Goal: Information Seeking & Learning: Find specific fact

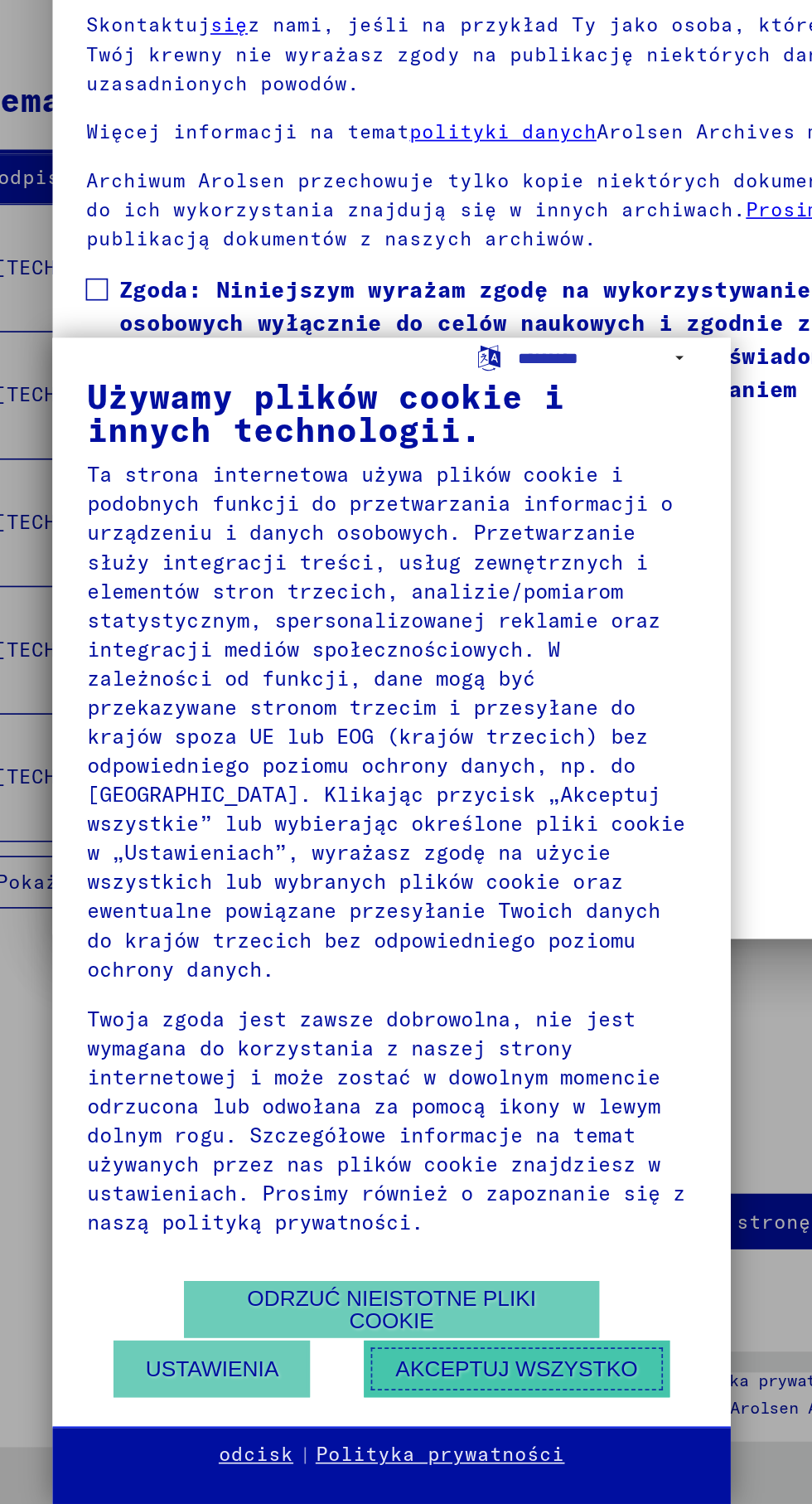
click at [293, 1426] on font "Akceptuj wszystko" at bounding box center [358, 1423] width 145 height 14
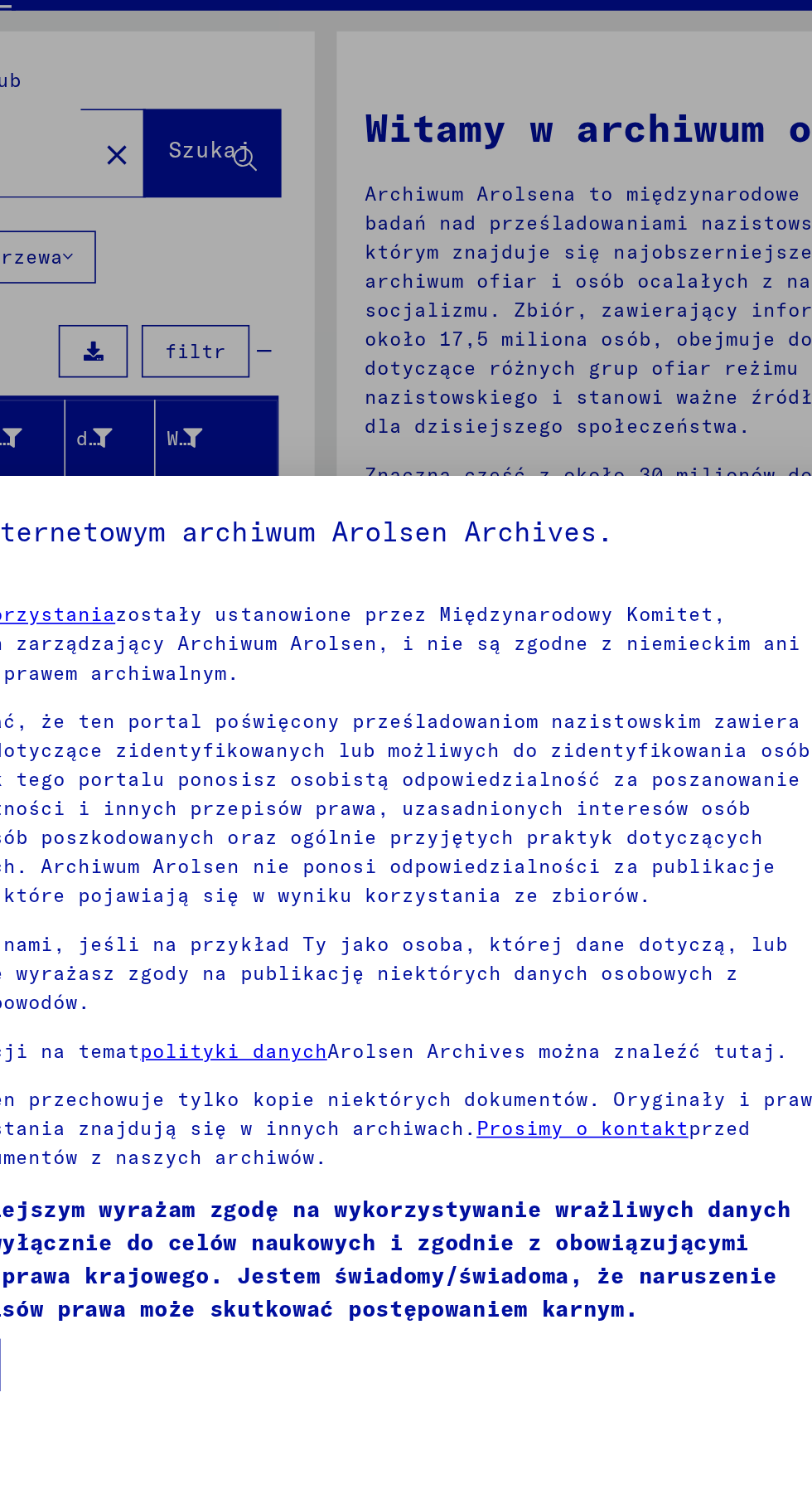
scroll to position [361, 0]
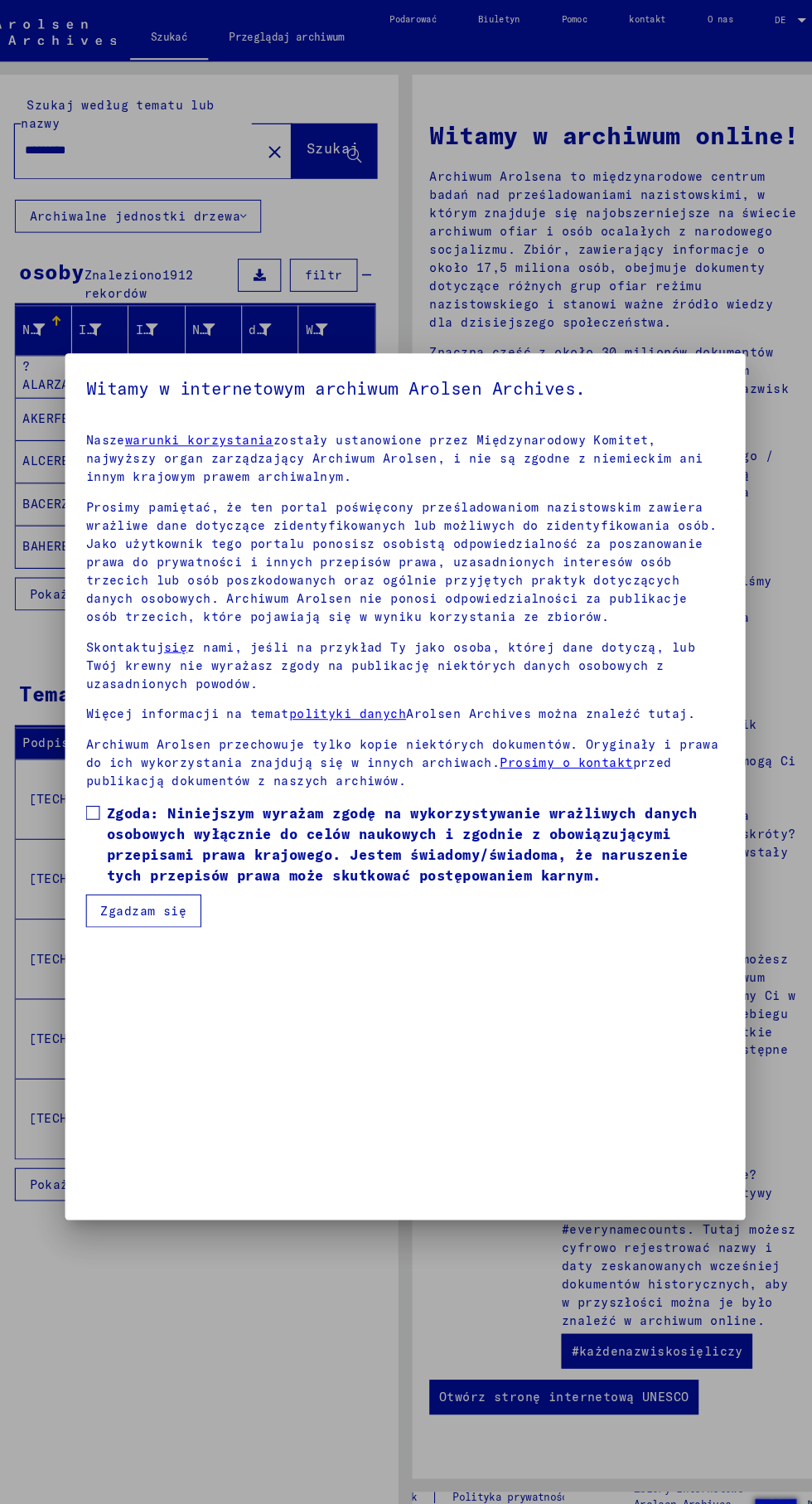
click at [721, 227] on div at bounding box center [406, 752] width 812 height 1504
click at [747, 376] on div at bounding box center [406, 752] width 812 height 1504
click at [218, 1311] on div at bounding box center [406, 752] width 812 height 1504
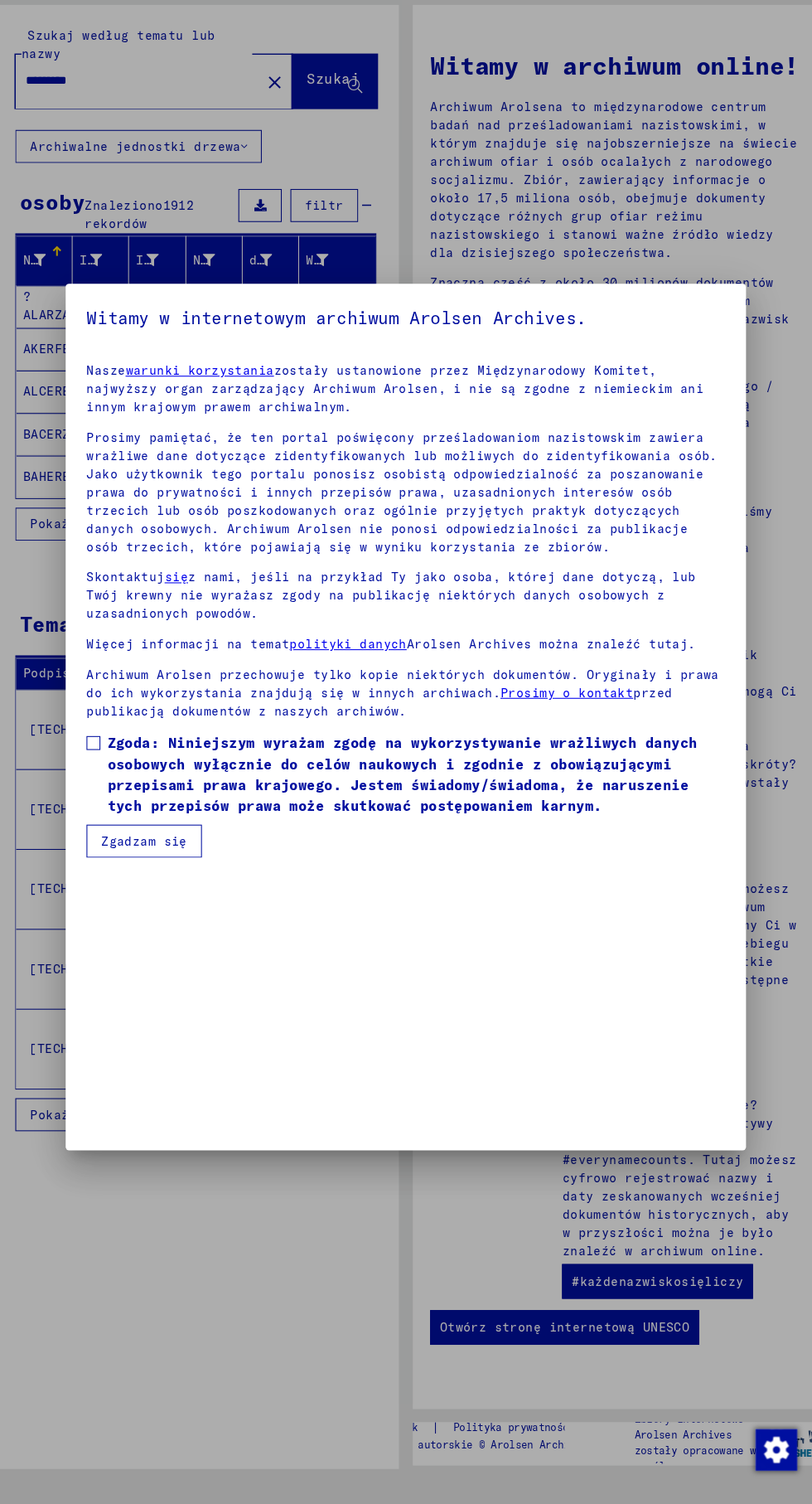
scroll to position [361, 0]
click at [107, 783] on span at bounding box center [107, 777] width 13 height 13
click at [168, 879] on font "Zgadzam się" at bounding box center [156, 871] width 82 height 15
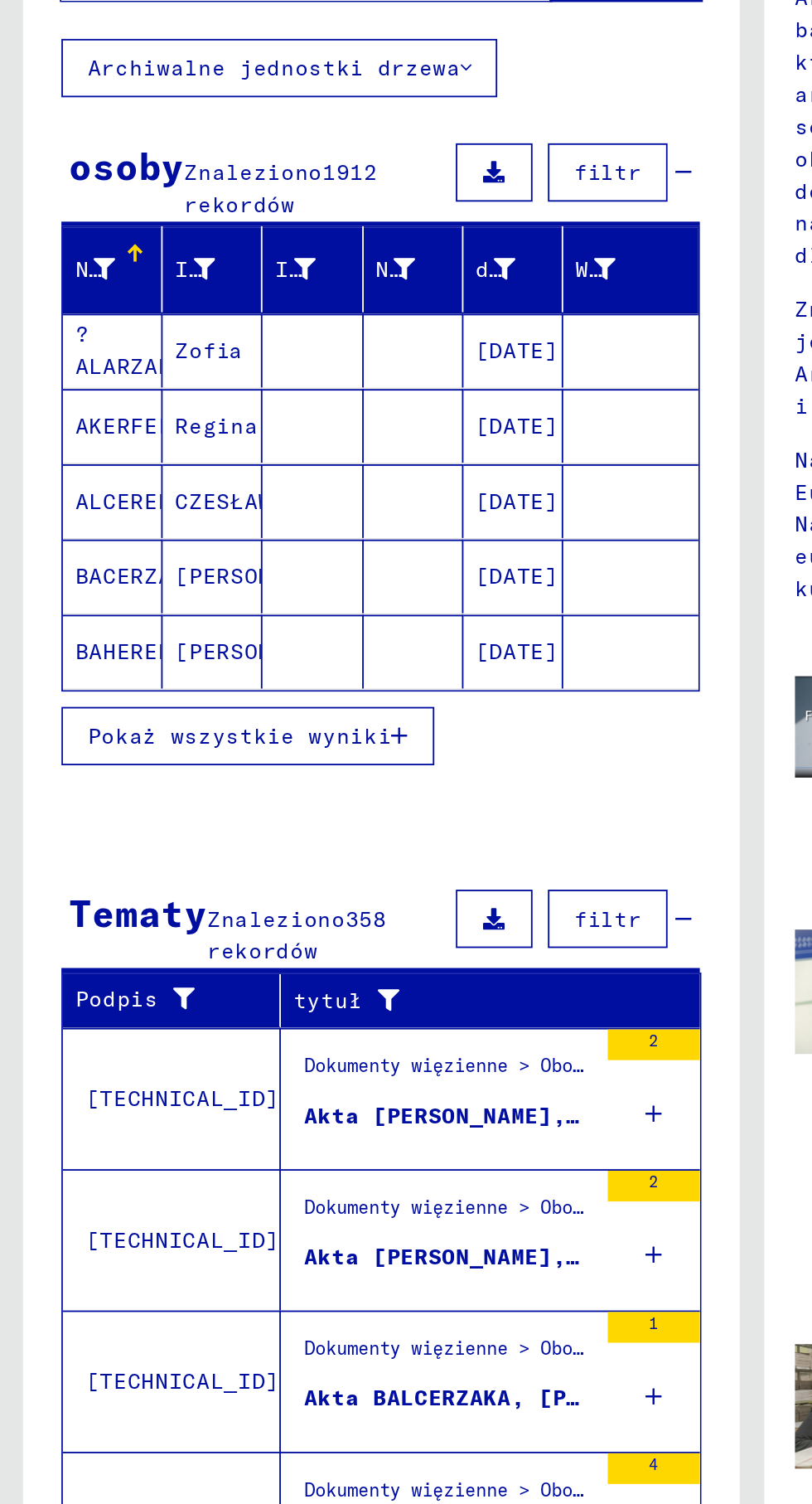
scroll to position [0, 0]
click at [341, 263] on font "filtr" at bounding box center [328, 263] width 36 height 15
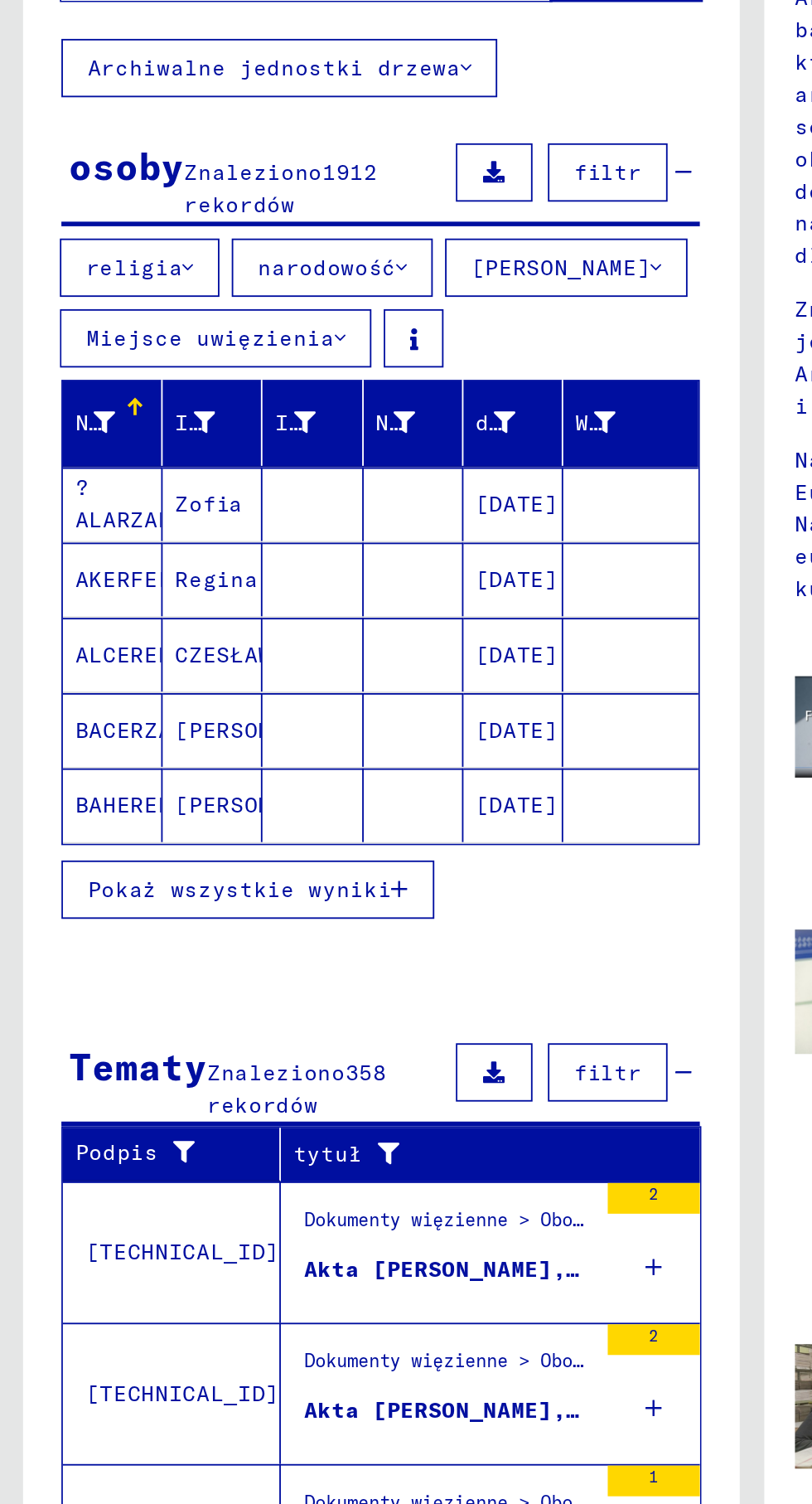
scroll to position [0, 11]
click at [332, 262] on font "filtr" at bounding box center [328, 263] width 36 height 15
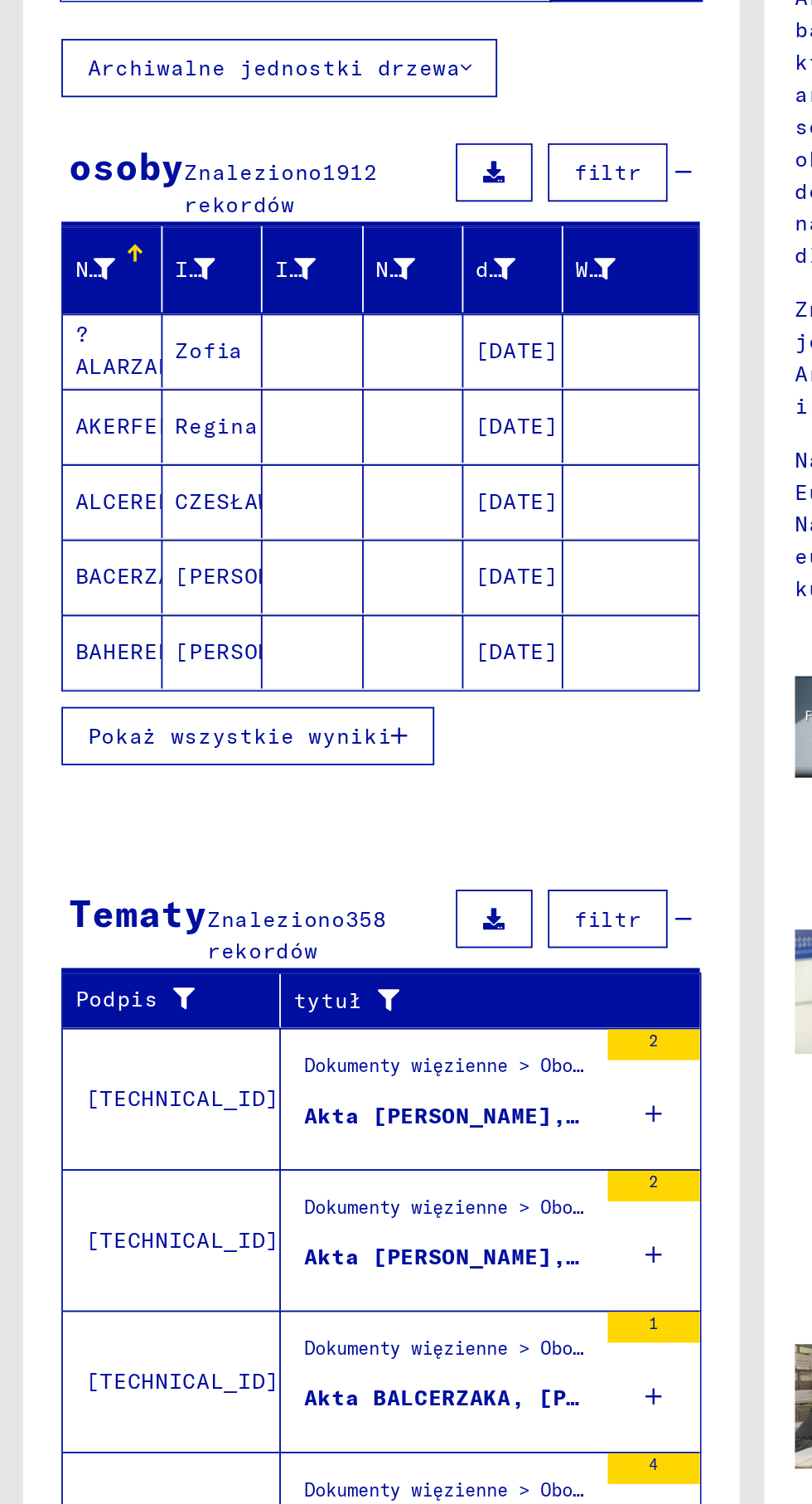
scroll to position [75, 11]
click at [186, 560] on font "Pokaż wszystkie wyniki" at bounding box center [130, 568] width 164 height 15
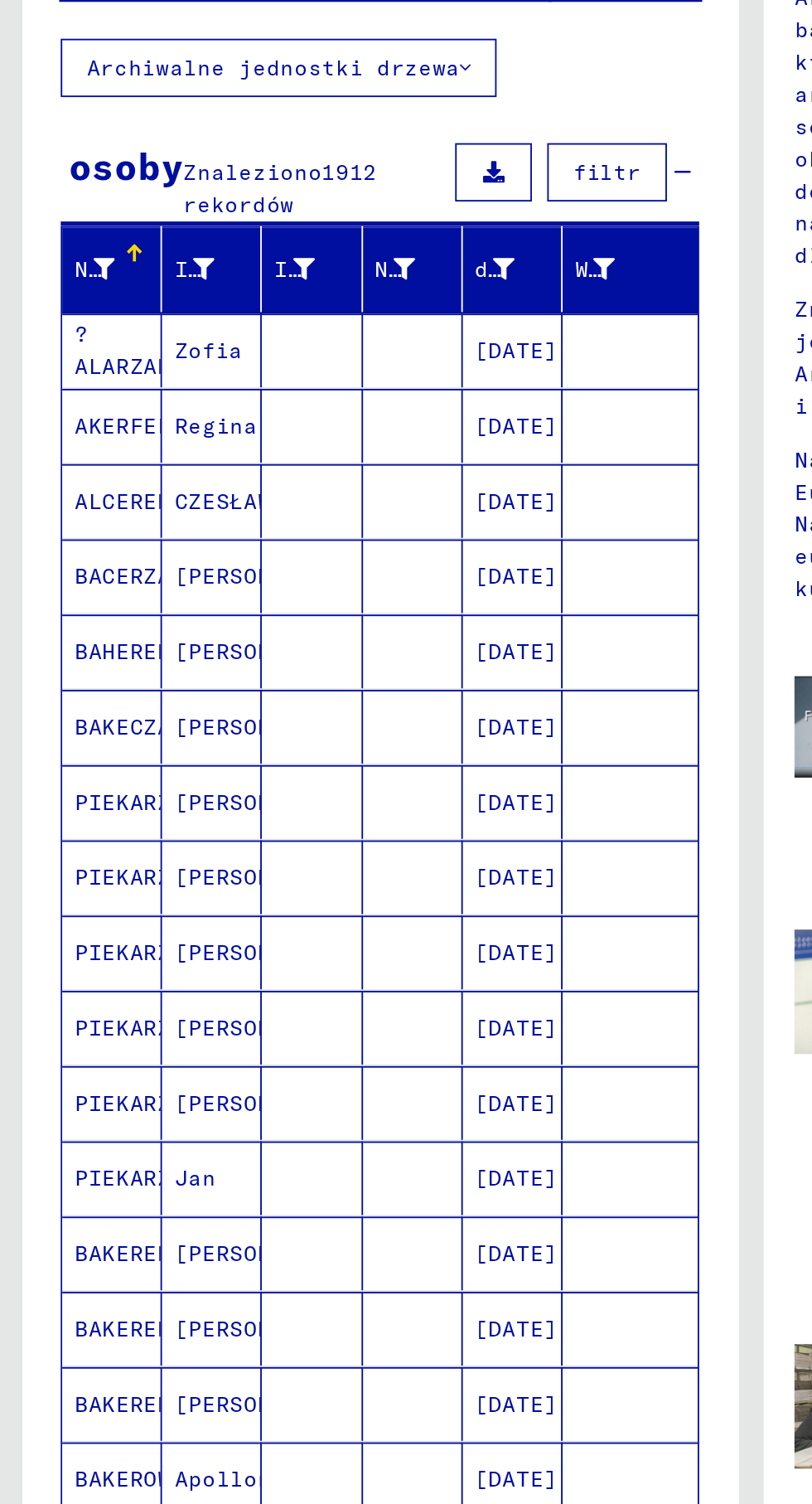
scroll to position [0, 11]
click at [178, 216] on button "Archiwalne jednostki drzewa" at bounding box center [151, 207] width 235 height 32
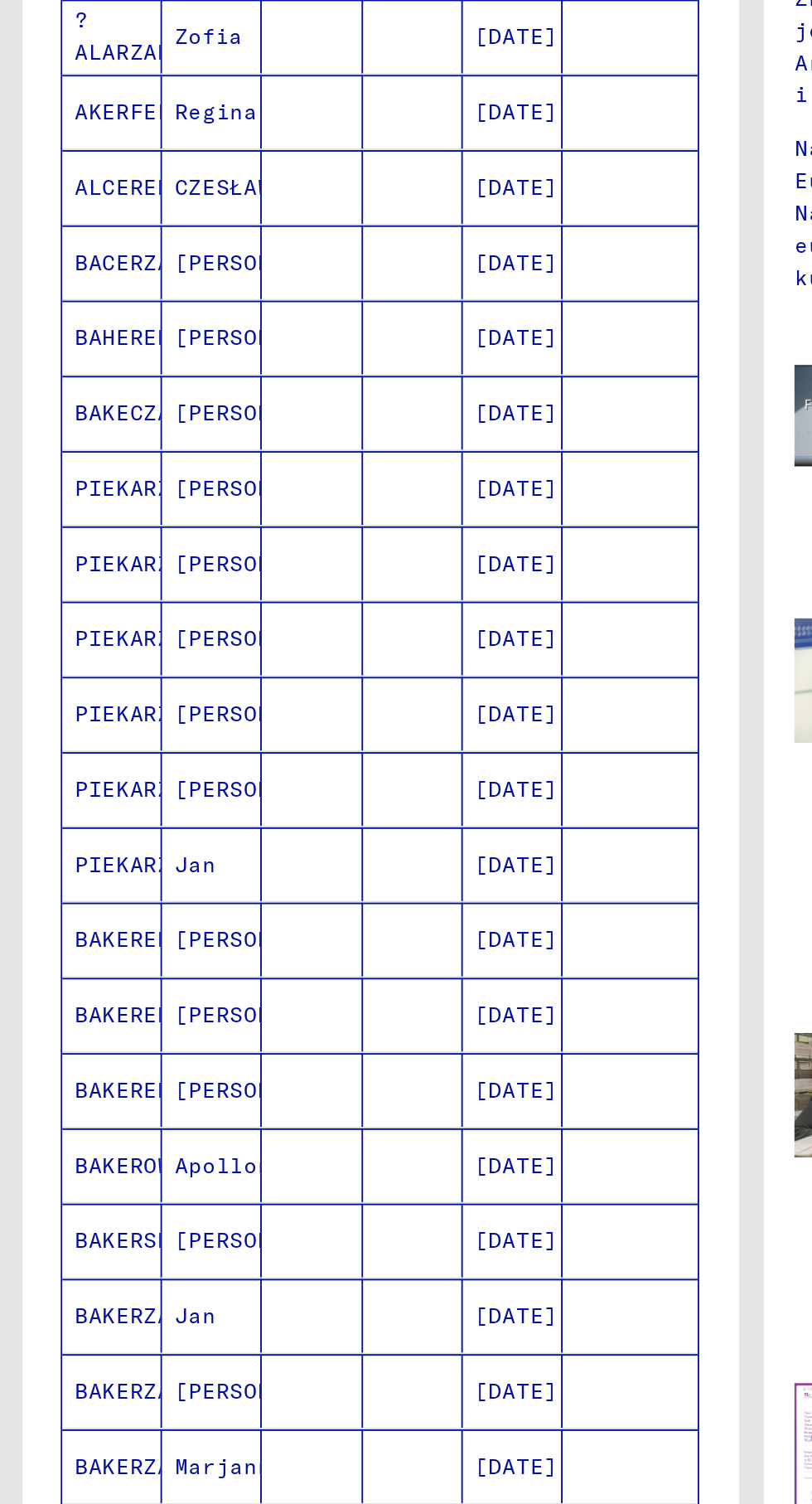
click at [132, 152] on input "*********" at bounding box center [145, 145] width 204 height 18
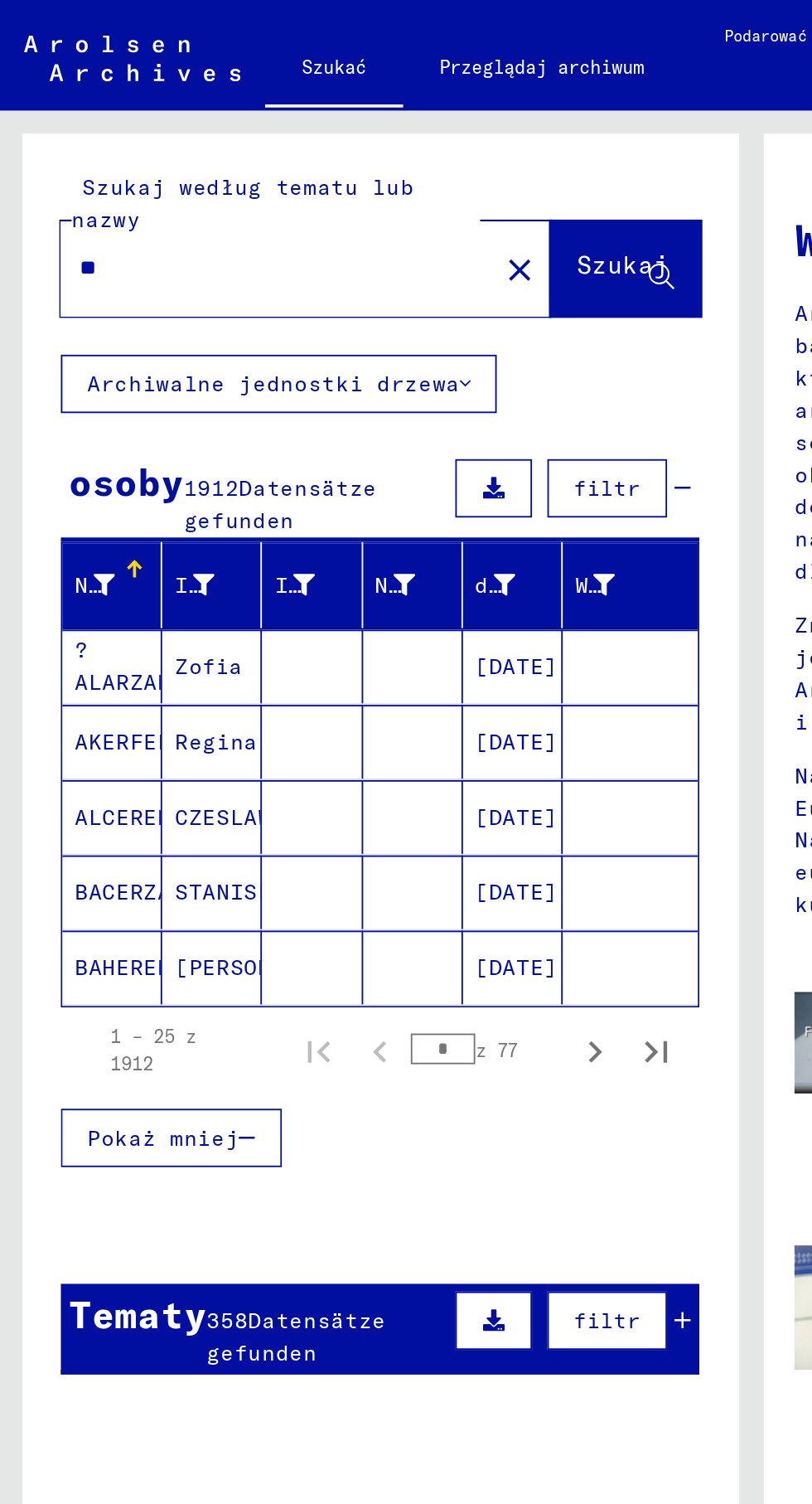
type input "*"
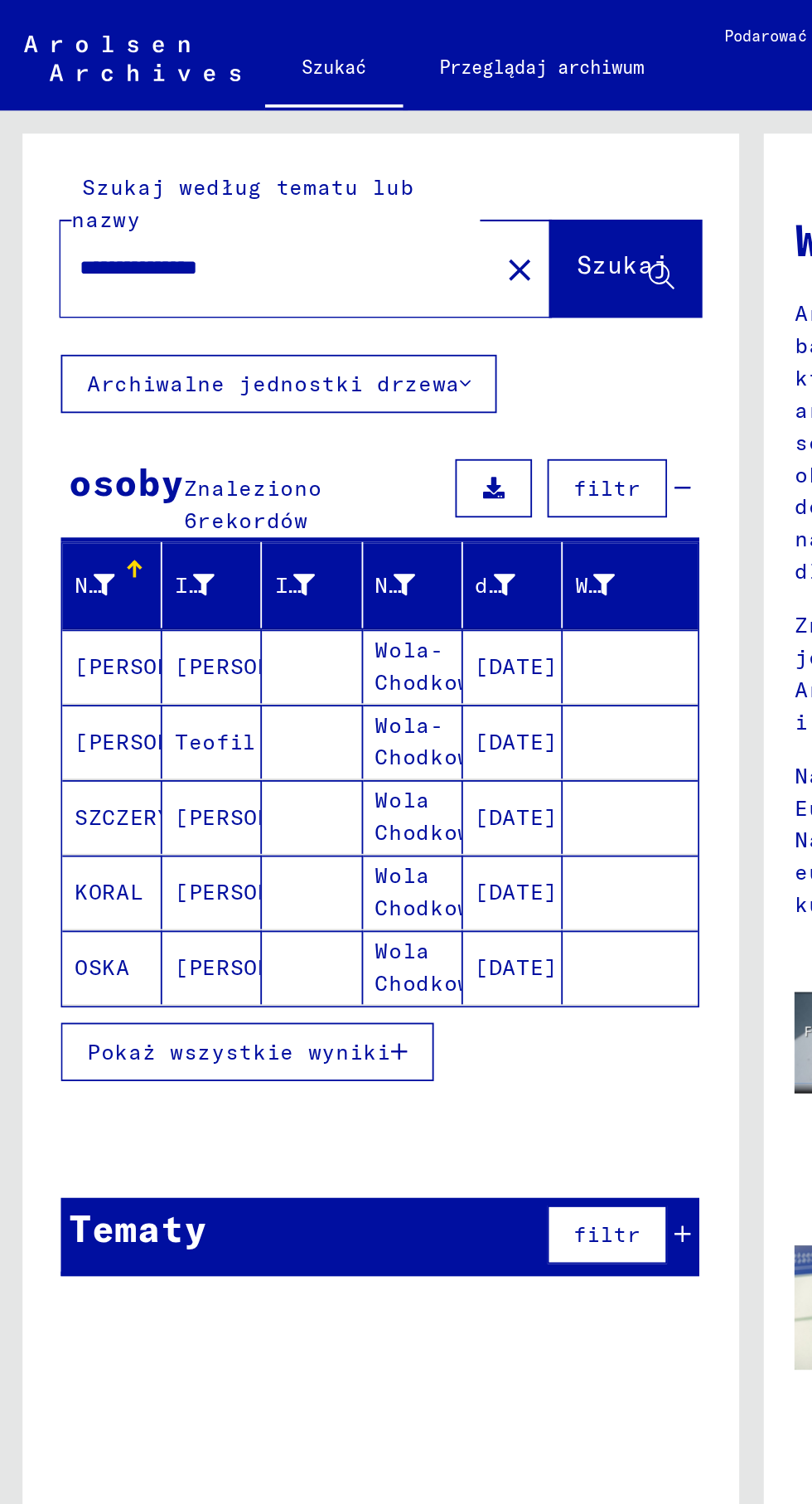
scroll to position [66, 11]
click at [181, 560] on font "Pokaż wszystkie wyniki" at bounding box center [130, 568] width 164 height 15
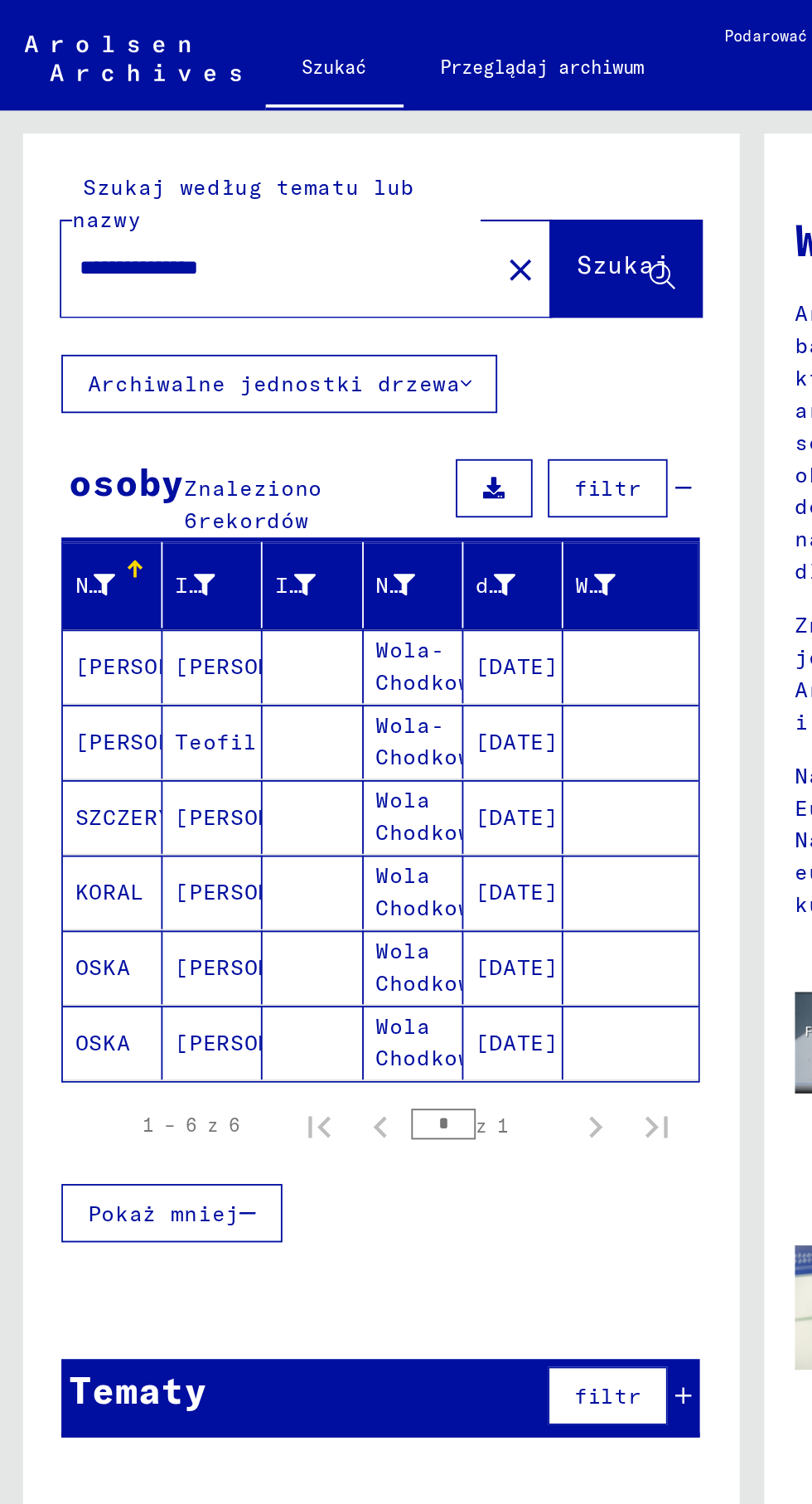
click at [217, 545] on font "Wola Chodkowska" at bounding box center [241, 562] width 75 height 35
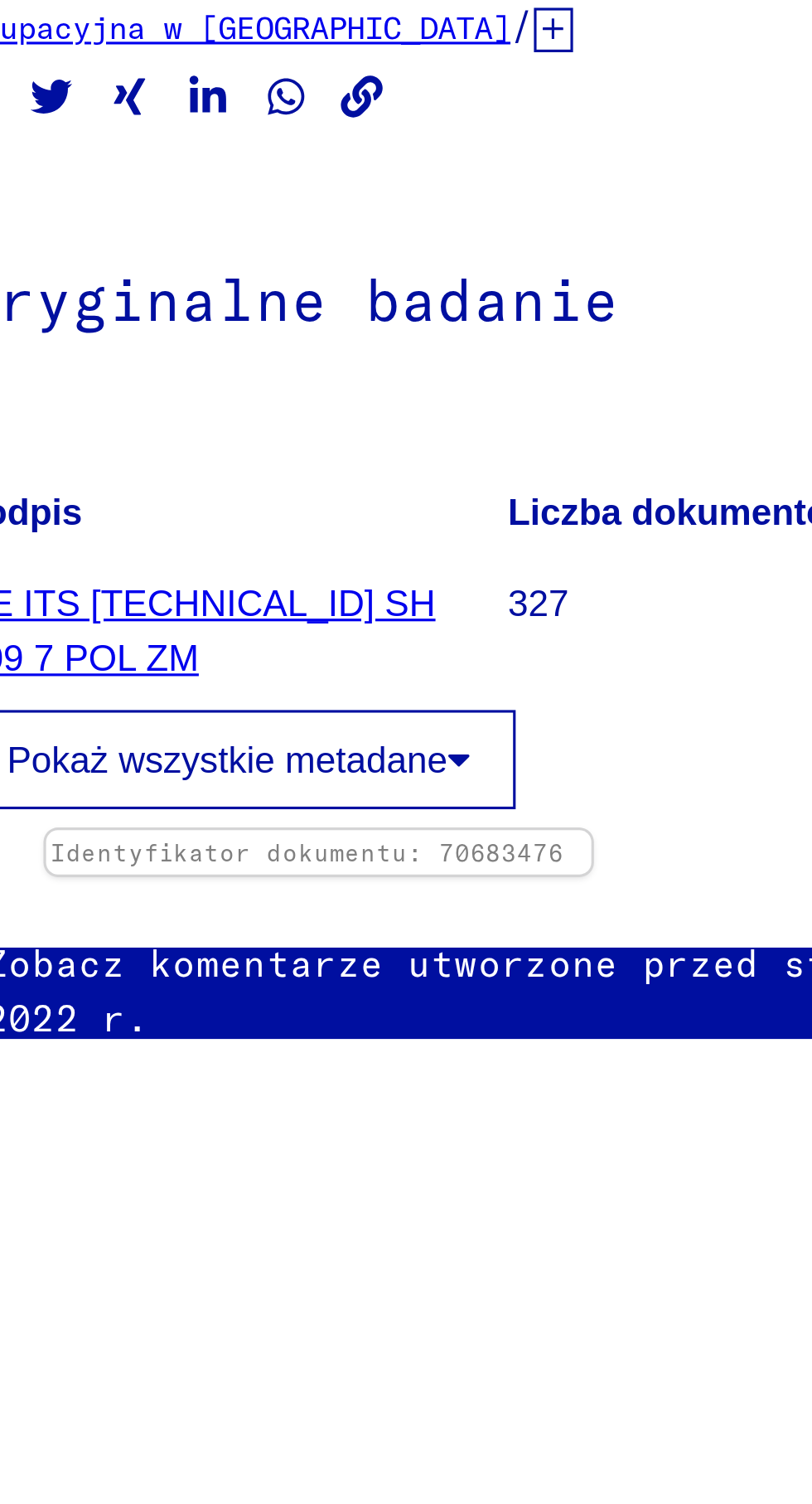
scroll to position [92, 0]
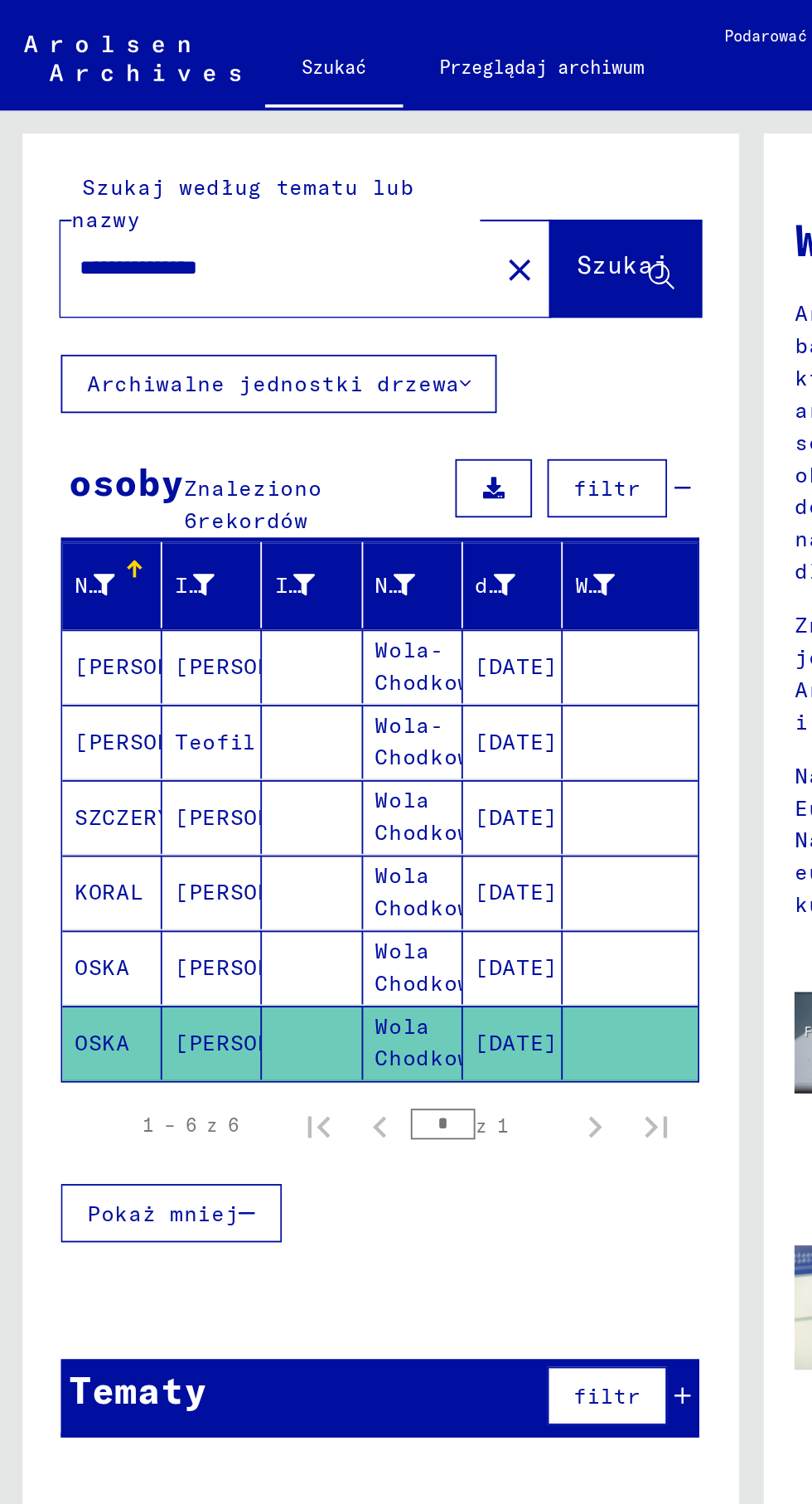
type input "*********"
